Goal: Check status: Check status

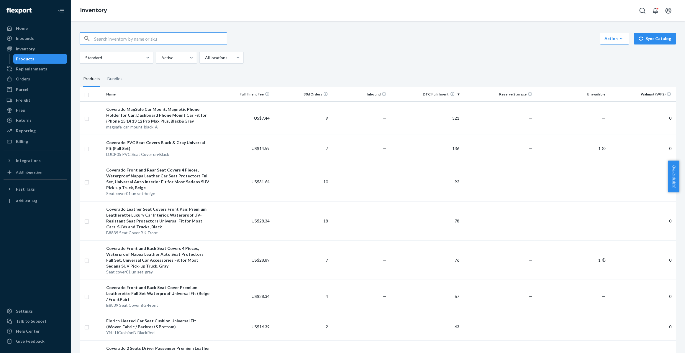
paste input "Seat cover01 un front-brown"
type input "Seat cover01 un front-brown"
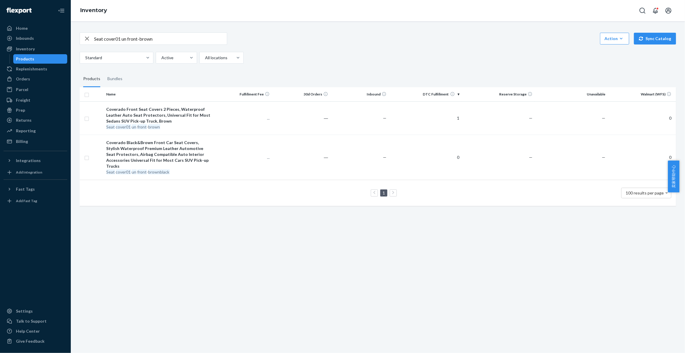
click at [87, 39] on icon "button" at bounding box center [86, 39] width 7 height 12
click at [29, 80] on div "Orders" at bounding box center [35, 79] width 63 height 8
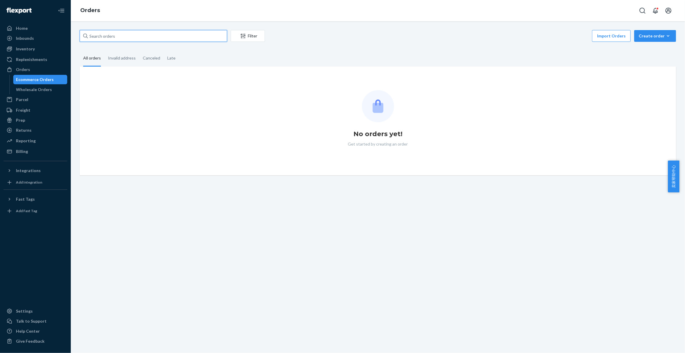
click at [165, 38] on input "text" at bounding box center [153, 36] width 147 height 12
paste input "Seat cover01 un front-brown"
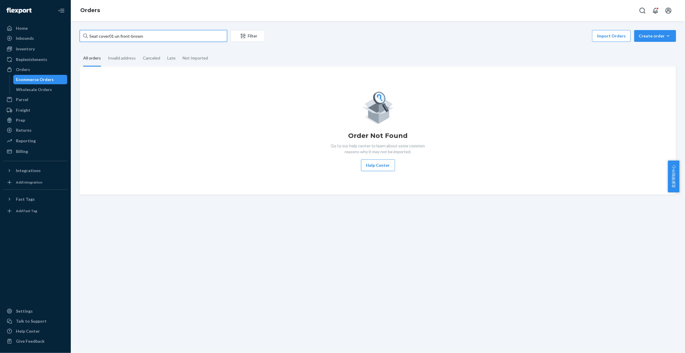
type input "Seat cover01 un front-brown"
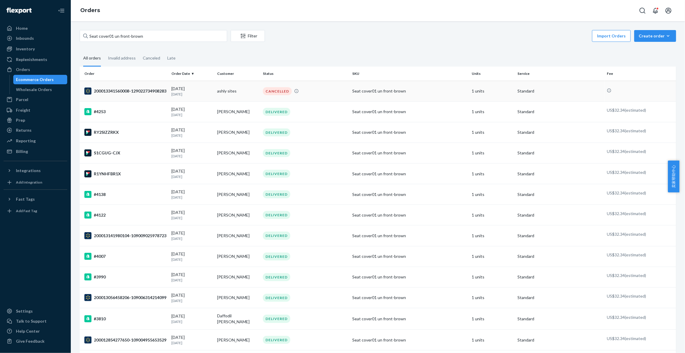
click at [121, 94] on div "200013341560008-129022734908283" at bounding box center [125, 91] width 82 height 7
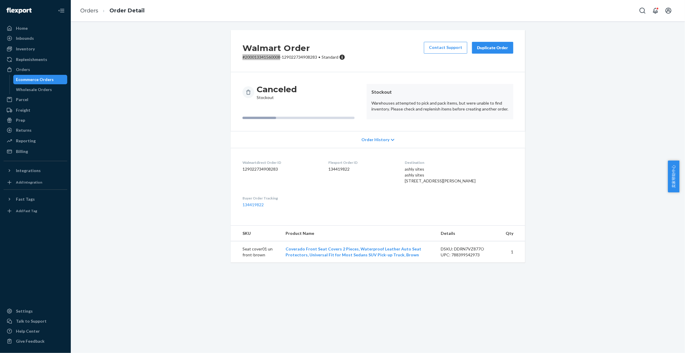
drag, startPoint x: 238, startPoint y: 58, endPoint x: 277, endPoint y: 58, distance: 39.5
click at [277, 58] on div "Walmart Order # 200013341560008-129022734908283 • Standard Contact Support Dupl…" at bounding box center [378, 51] width 294 height 42
copy p "# 200013341560008"
click at [231, 71] on div "Walmart Order # 200013341560008-129022734908283 • Standard Contact Support Dupl…" at bounding box center [378, 51] width 294 height 42
drag, startPoint x: 262, startPoint y: 267, endPoint x: 240, endPoint y: 263, distance: 22.4
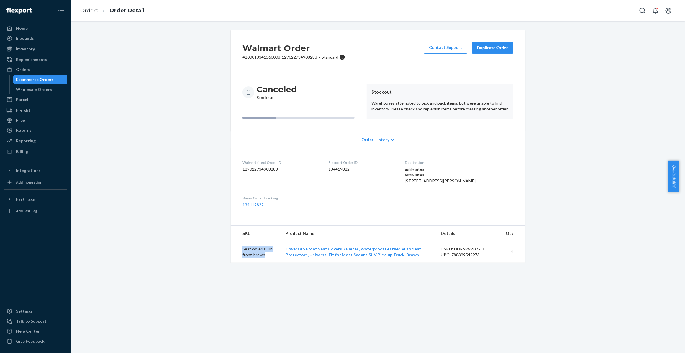
click at [240, 263] on td "Seat cover01 un front-brown" at bounding box center [256, 252] width 50 height 22
copy td "Seat cover01 un front-brown"
click at [88, 9] on link "Orders" at bounding box center [89, 10] width 18 height 6
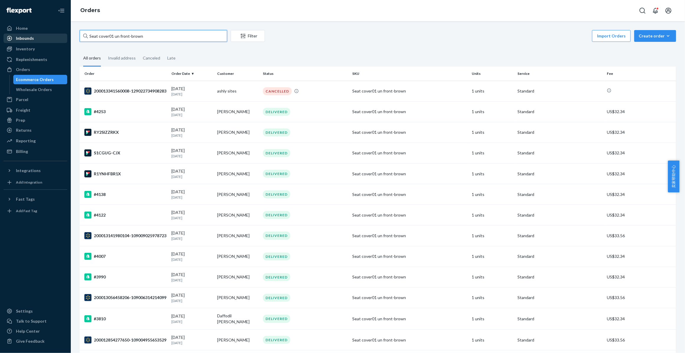
drag, startPoint x: 158, startPoint y: 34, endPoint x: 52, endPoint y: 41, distance: 106.9
click at [52, 41] on div "Home Inbounds Shipping Plans Problems Inventory Products Replenishments Orders …" at bounding box center [342, 176] width 685 height 353
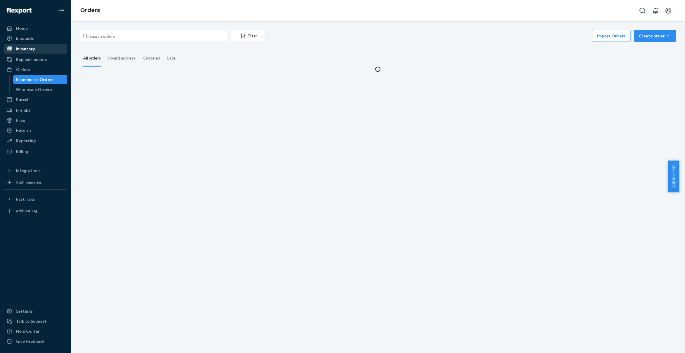
click at [35, 49] on div "Inventory" at bounding box center [35, 49] width 63 height 8
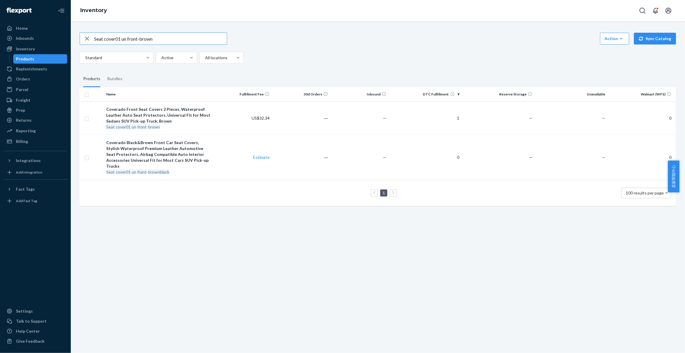
drag, startPoint x: 171, startPoint y: 39, endPoint x: 73, endPoint y: 25, distance: 99.4
click at [73, 25] on div "Seat cover01 un front-brown Action Create product Create bundle Bulk create pro…" at bounding box center [378, 187] width 614 height 332
paste input "B8839 Seat Cover BK"
type input "B8839 Seat Cover BK"
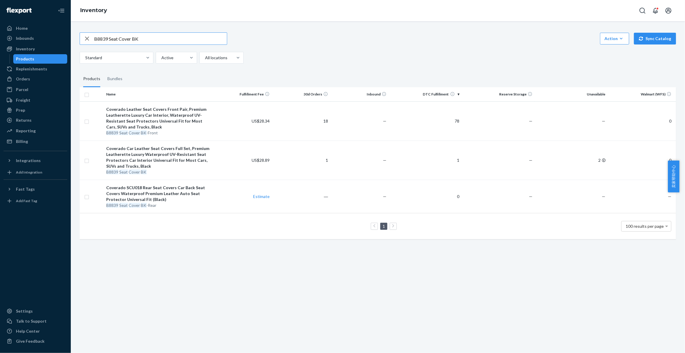
drag, startPoint x: 158, startPoint y: 39, endPoint x: 86, endPoint y: 35, distance: 72.0
click at [86, 35] on div "B8839 Seat Cover BK" at bounding box center [153, 39] width 147 height 12
click at [39, 81] on div "Orders" at bounding box center [35, 79] width 63 height 8
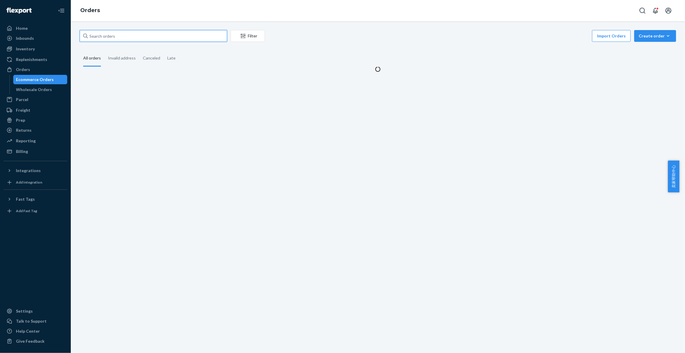
click at [113, 37] on input "text" at bounding box center [153, 36] width 147 height 12
paste input "D8808 Seat Cover PU set-gray"
type input "D8808 Seat Cover PU set-gray"
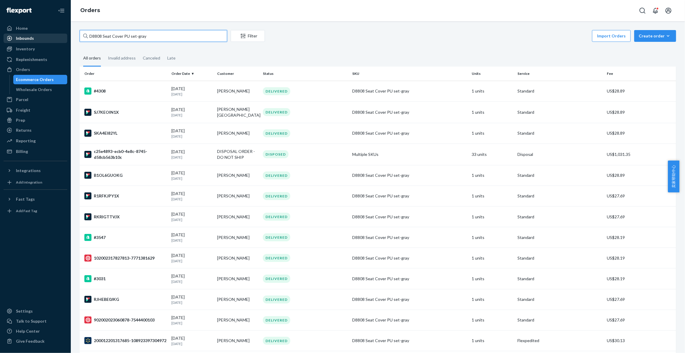
drag, startPoint x: 146, startPoint y: 36, endPoint x: 59, endPoint y: 36, distance: 87.0
click at [59, 36] on div "Home Inbounds Shipping Plans Problems Inventory Products Replenishments Orders …" at bounding box center [342, 176] width 685 height 353
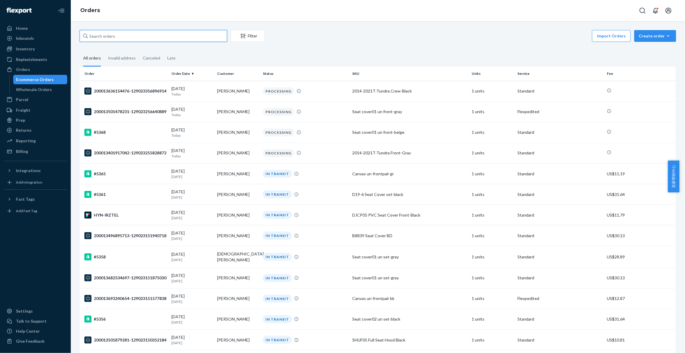
click at [131, 35] on input "text" at bounding box center [153, 36] width 147 height 12
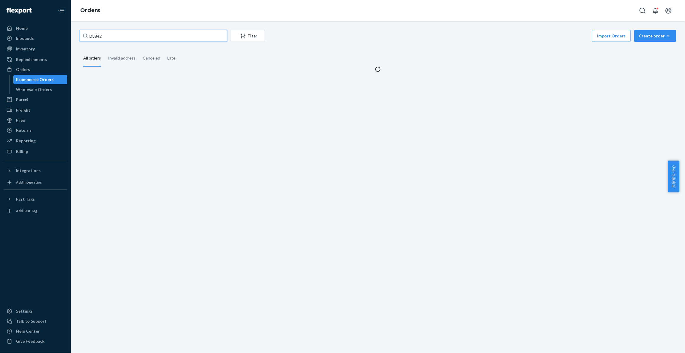
type input "D8842"
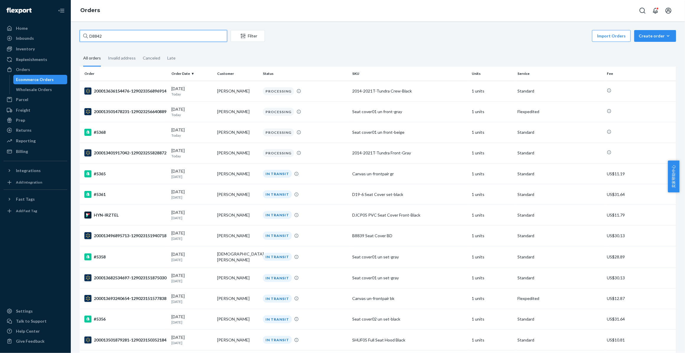
click at [142, 36] on input "D8842" at bounding box center [153, 36] width 147 height 12
drag, startPoint x: 142, startPoint y: 36, endPoint x: 67, endPoint y: 36, distance: 74.9
click at [67, 36] on div "Home Inbounds Shipping Plans Problems Inventory Products Replenishments Orders …" at bounding box center [342, 176] width 685 height 353
paste input "D8842"
type input "D8842"
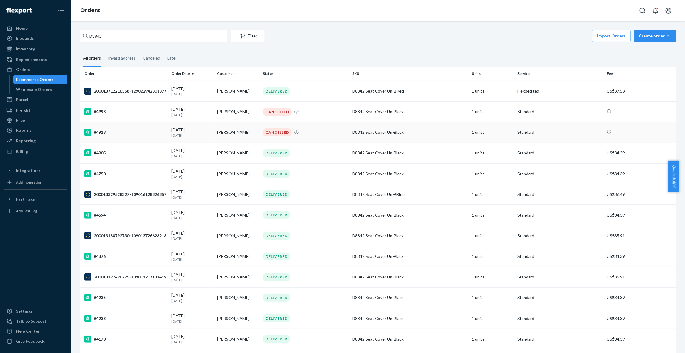
click at [137, 132] on div "#4918" at bounding box center [125, 132] width 82 height 7
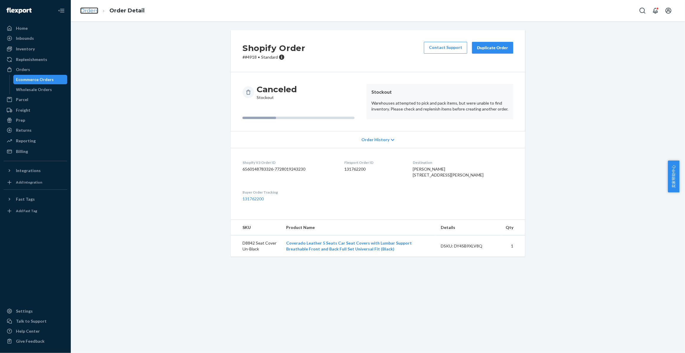
click at [85, 11] on link "Orders" at bounding box center [89, 10] width 18 height 6
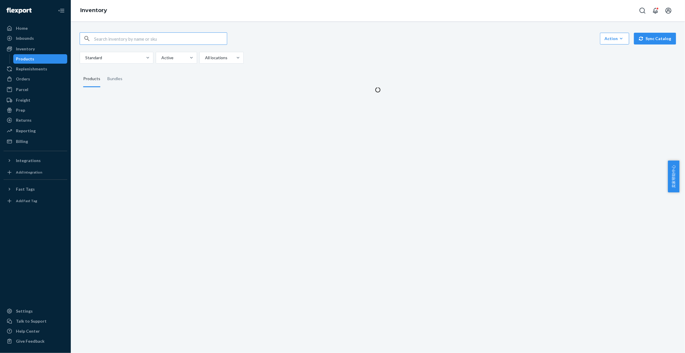
click at [107, 38] on input "text" at bounding box center [160, 39] width 133 height 12
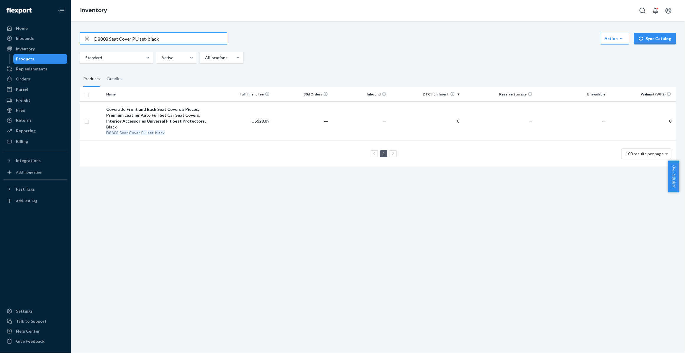
drag, startPoint x: 148, startPoint y: 39, endPoint x: 169, endPoint y: 39, distance: 21.2
click at [169, 39] on input "D8808 Seat Cover PU set-black" at bounding box center [160, 39] width 133 height 12
drag, startPoint x: 167, startPoint y: 37, endPoint x: 91, endPoint y: 38, distance: 77.0
click at [91, 38] on div "D8808 Seat Cover PU set-gray" at bounding box center [153, 39] width 147 height 12
paste input "42"
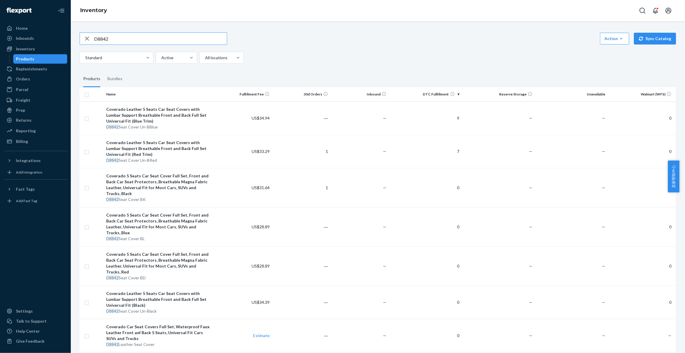
drag, startPoint x: 116, startPoint y: 39, endPoint x: 98, endPoint y: 39, distance: 18.6
click at [98, 39] on input "D8842" at bounding box center [160, 39] width 133 height 12
type input "D19-6"
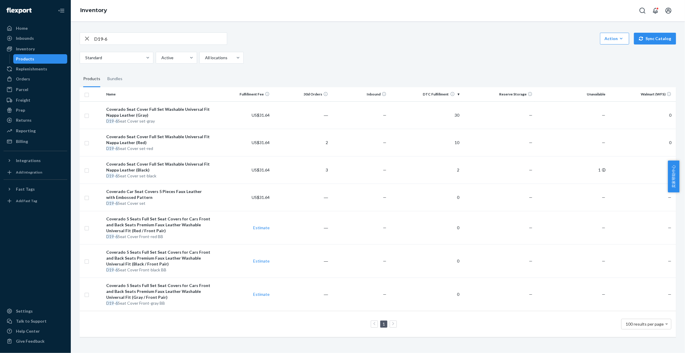
click at [87, 39] on icon "button" at bounding box center [87, 39] width 4 height 4
click at [127, 36] on input "text" at bounding box center [160, 39] width 133 height 12
paste input "D8836"
type input "D8836"
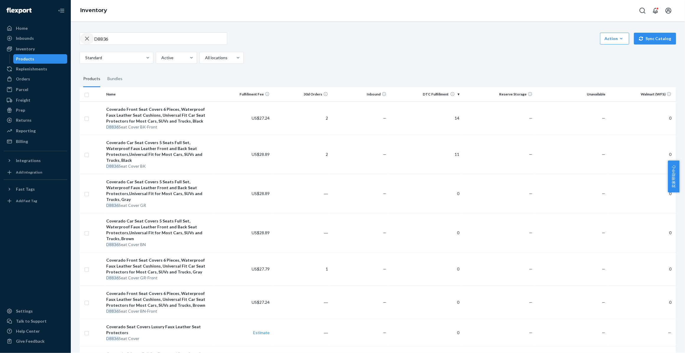
click at [86, 41] on icon "button" at bounding box center [86, 39] width 7 height 12
click at [120, 41] on input "text" at bounding box center [160, 39] width 133 height 12
type input "D8842"
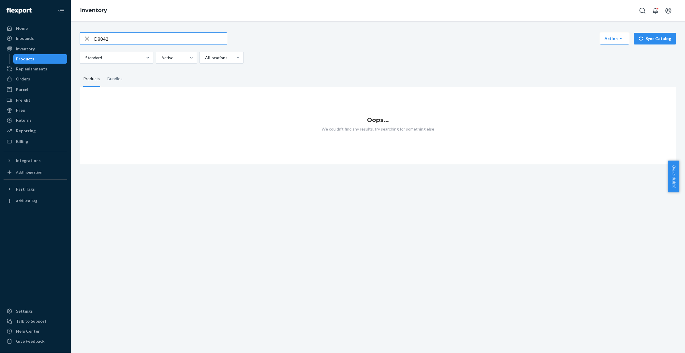
drag, startPoint x: 132, startPoint y: 39, endPoint x: 86, endPoint y: 31, distance: 46.3
click at [86, 31] on div "D8842 Action Create product Create bundle Bulk create products Bulk update prod…" at bounding box center [377, 94] width 605 height 139
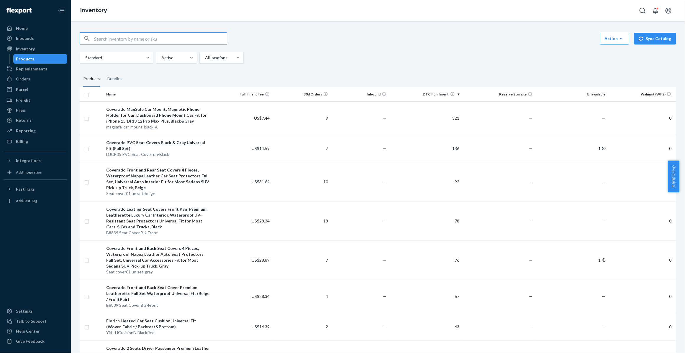
paste input "D8842"
type input "D8842"
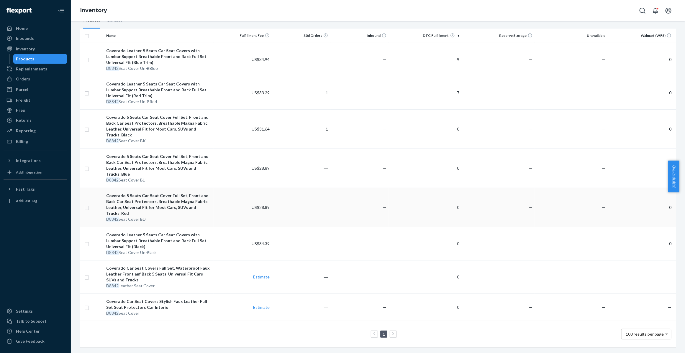
scroll to position [64, 0]
